Goal: Find specific page/section: Find specific page/section

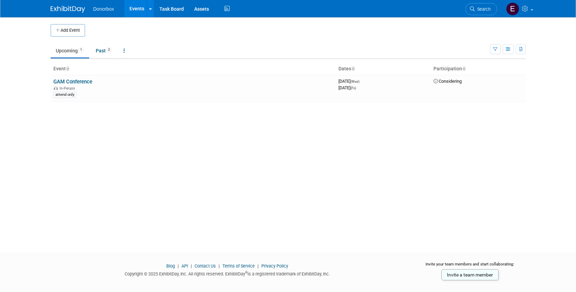
click at [66, 7] on img at bounding box center [68, 9] width 34 height 7
click at [74, 12] on img at bounding box center [68, 9] width 34 height 7
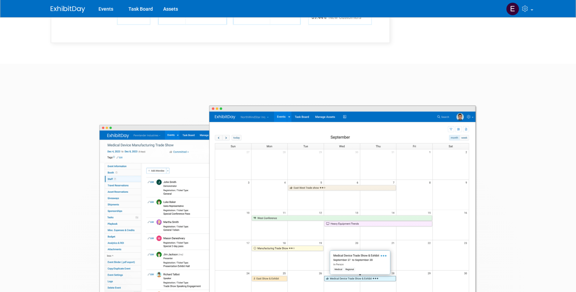
scroll to position [1256, 0]
